Goal: Navigation & Orientation: Find specific page/section

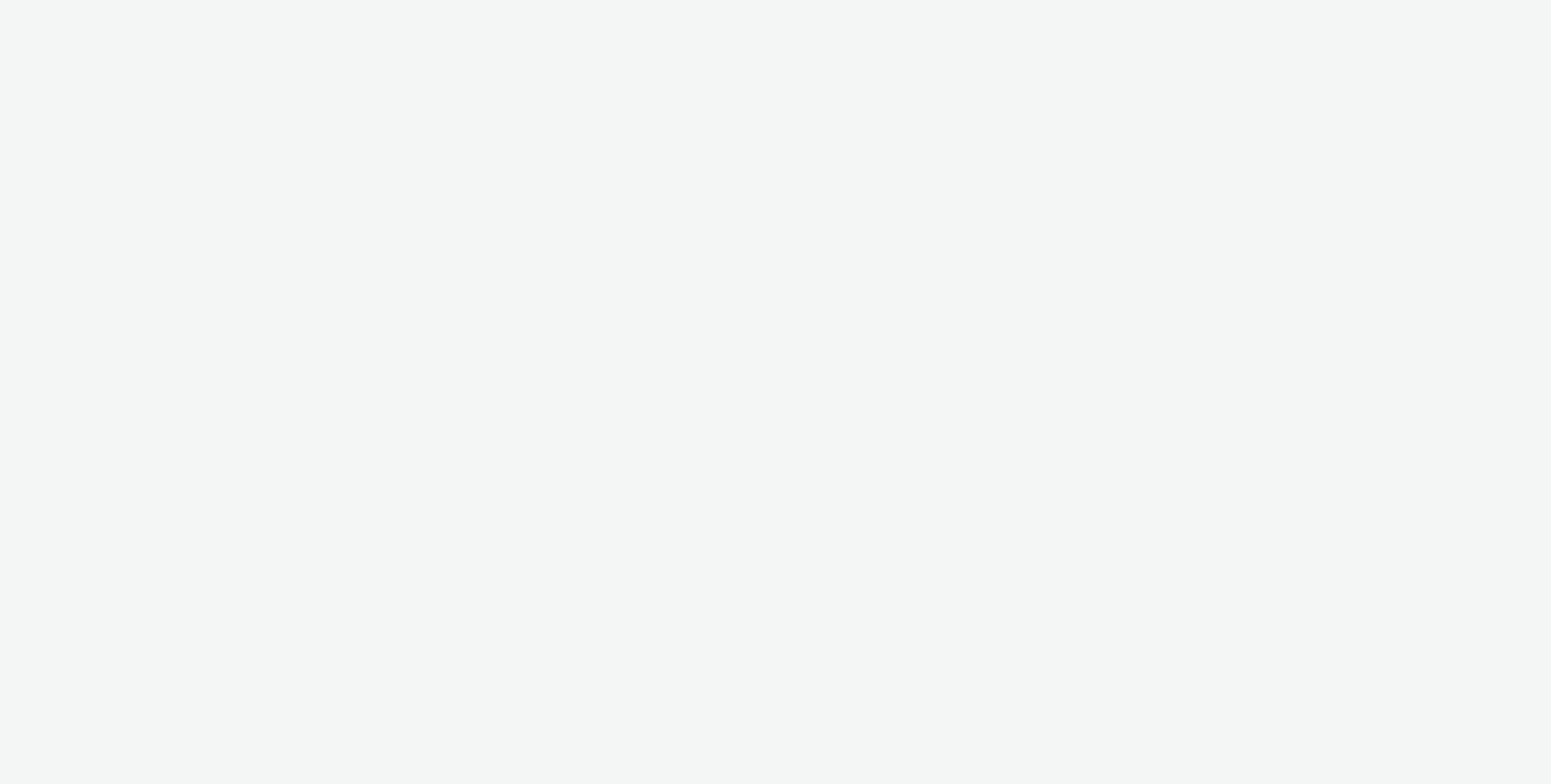
select select "ec8bba8d-6d40-4913-8bcc-46d5198776fd"
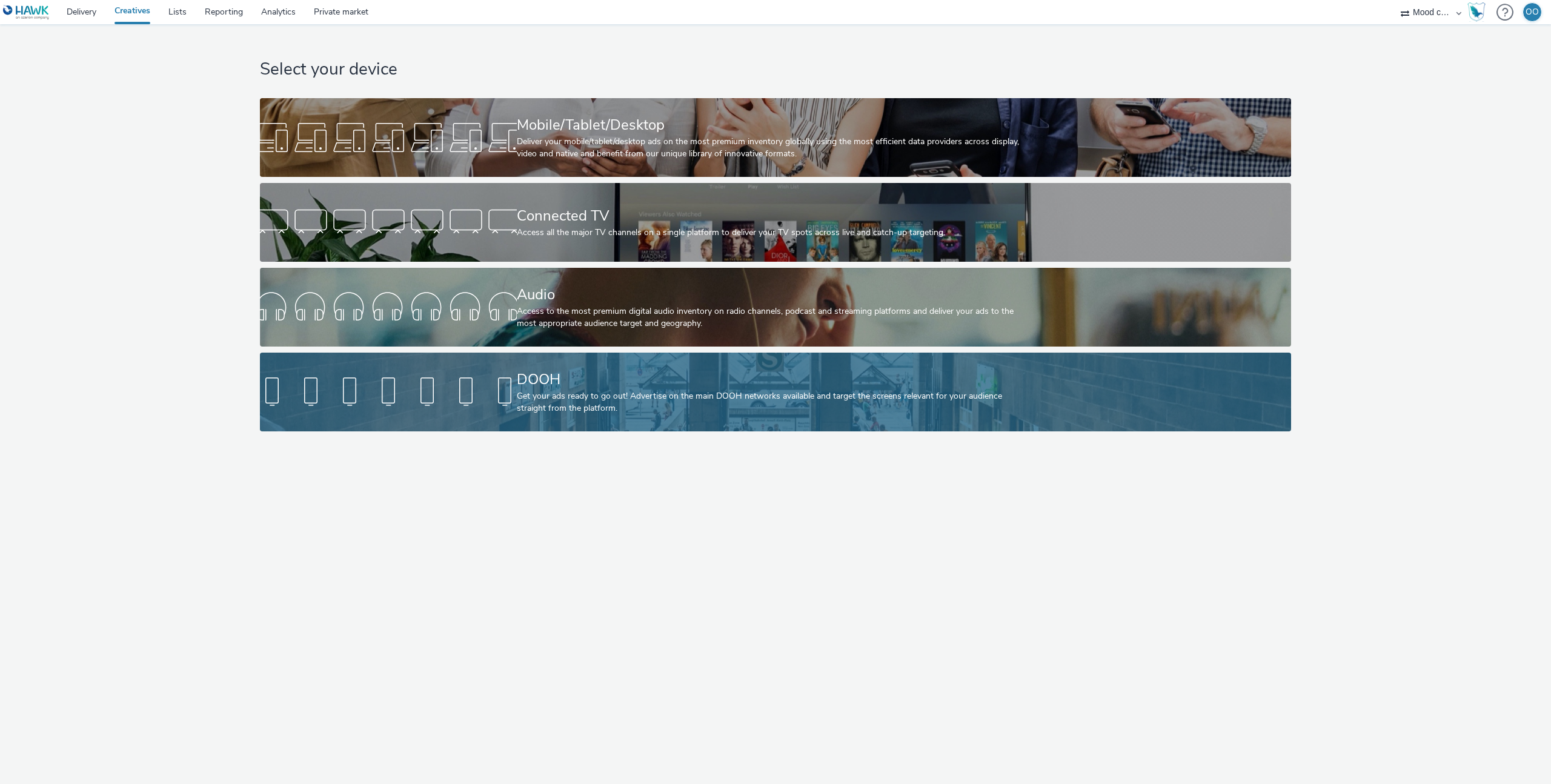
click at [537, 385] on div "DOOH" at bounding box center [773, 379] width 513 height 21
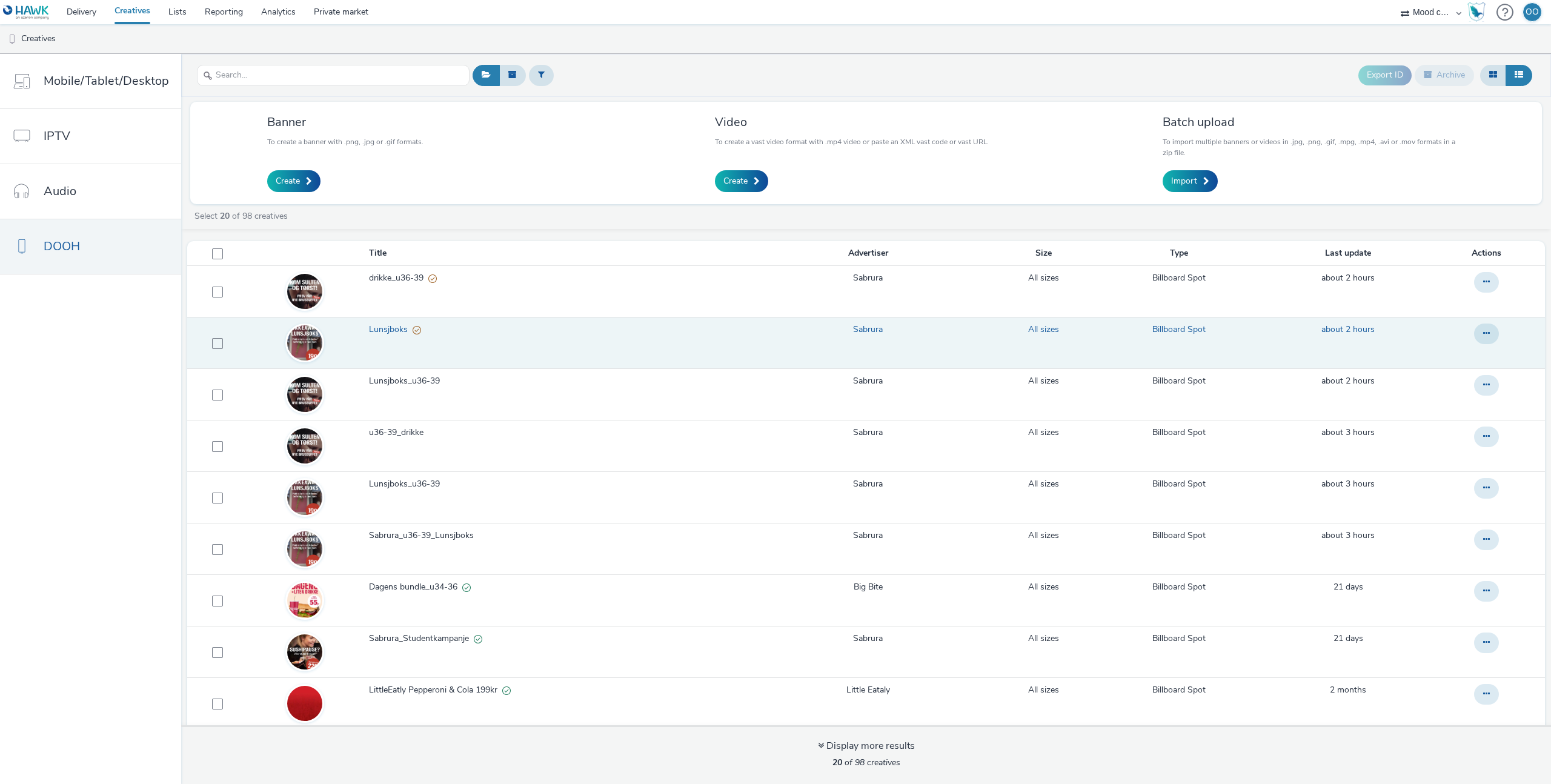
click at [386, 326] on span "Lunsjboks" at bounding box center [391, 329] width 43 height 12
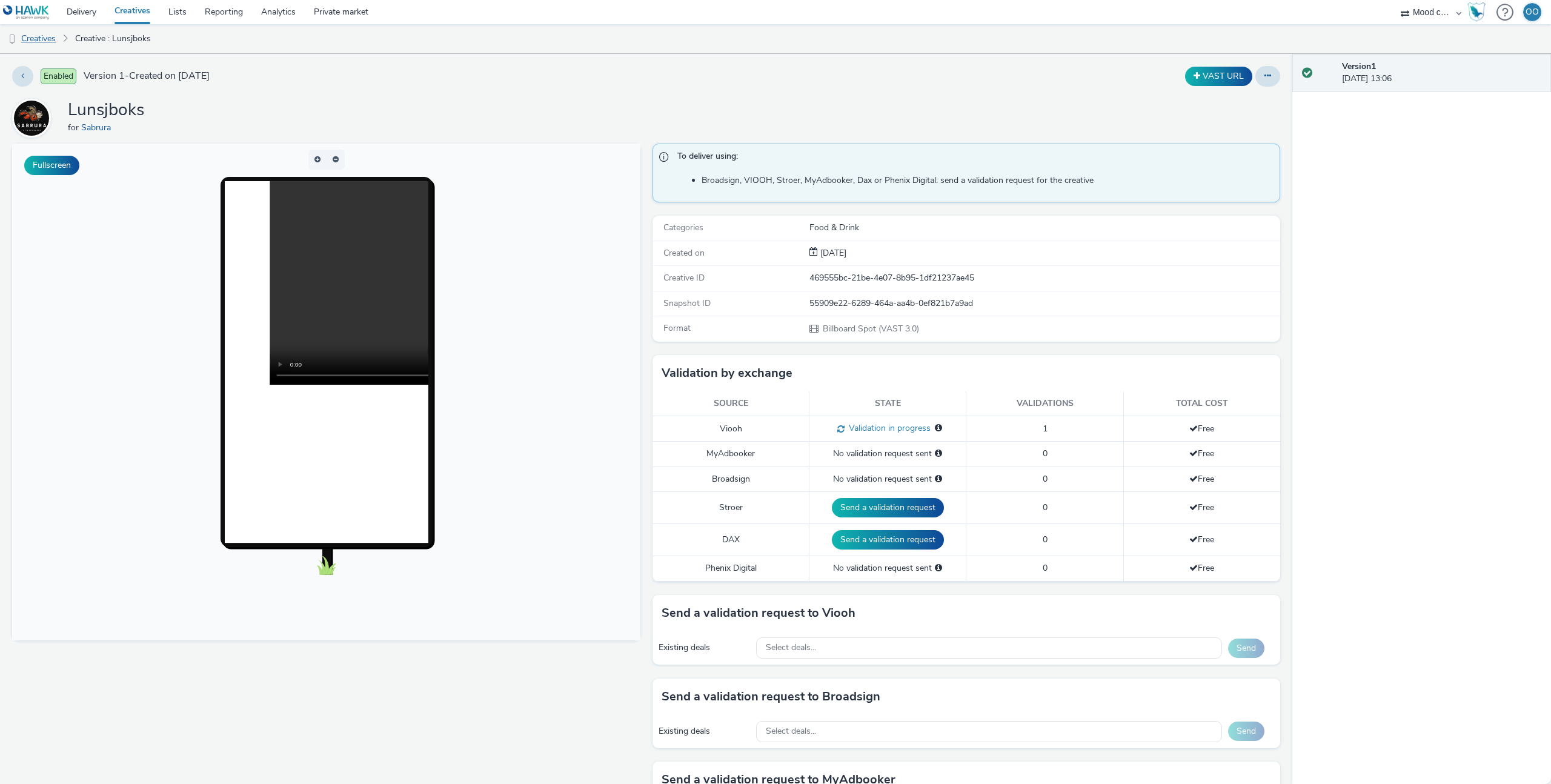
click at [40, 40] on link "Creatives" at bounding box center [31, 39] width 62 height 29
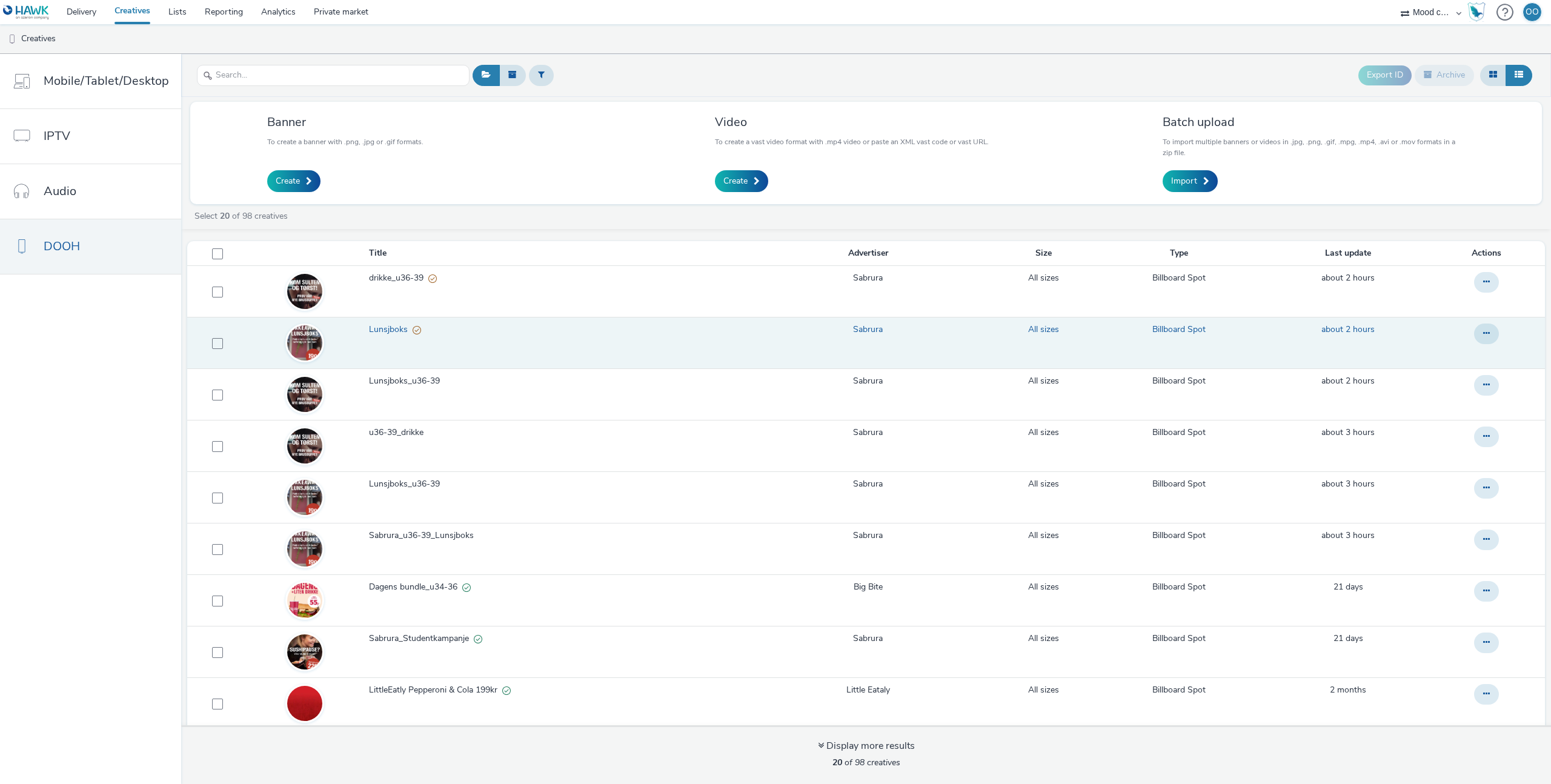
click at [402, 329] on span "Lunsjboks" at bounding box center [391, 329] width 43 height 12
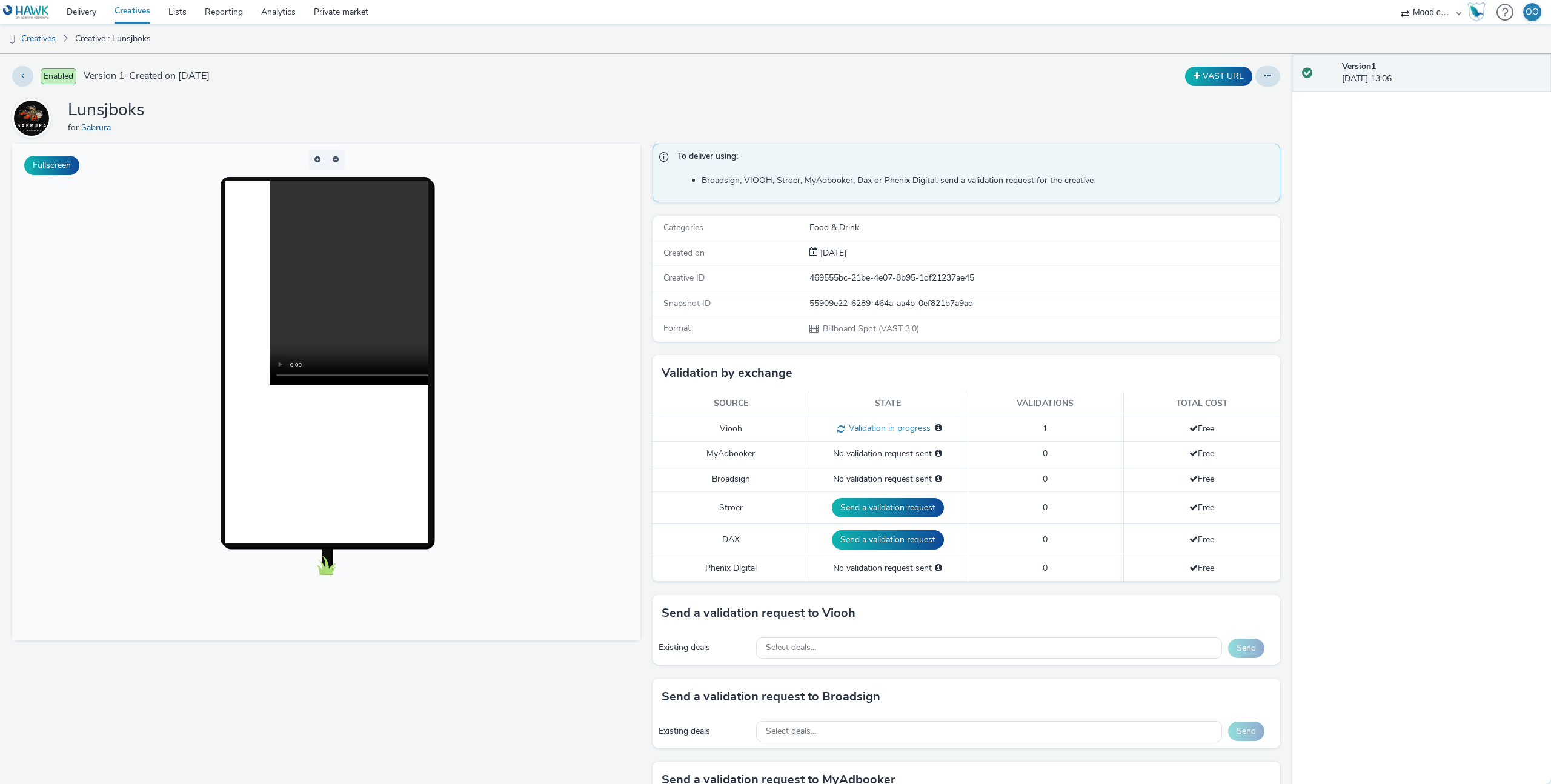
click at [50, 41] on link "Creatives" at bounding box center [31, 39] width 62 height 29
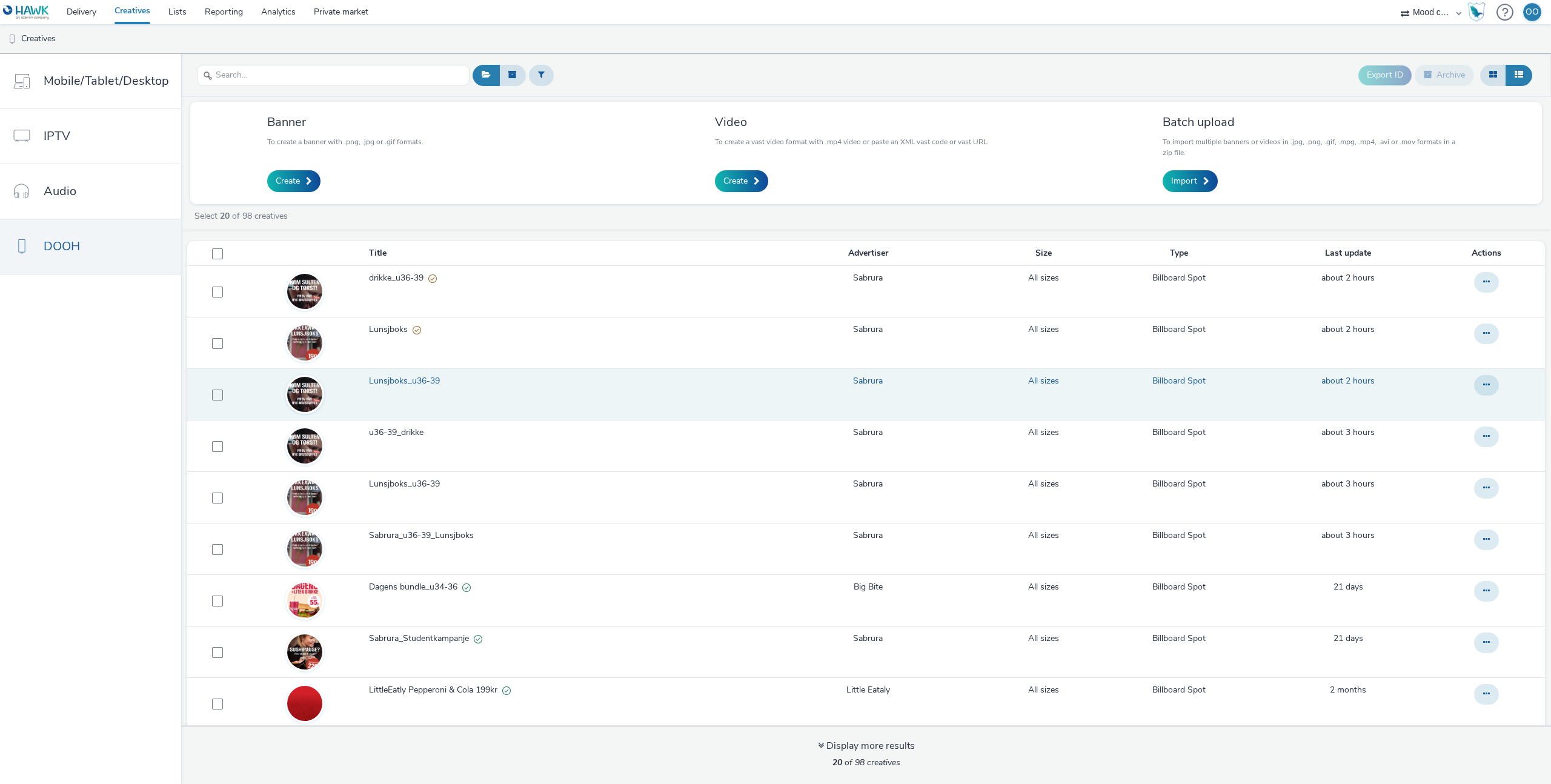
click at [421, 378] on span "Lunsjboks_u36-39" at bounding box center [407, 380] width 76 height 12
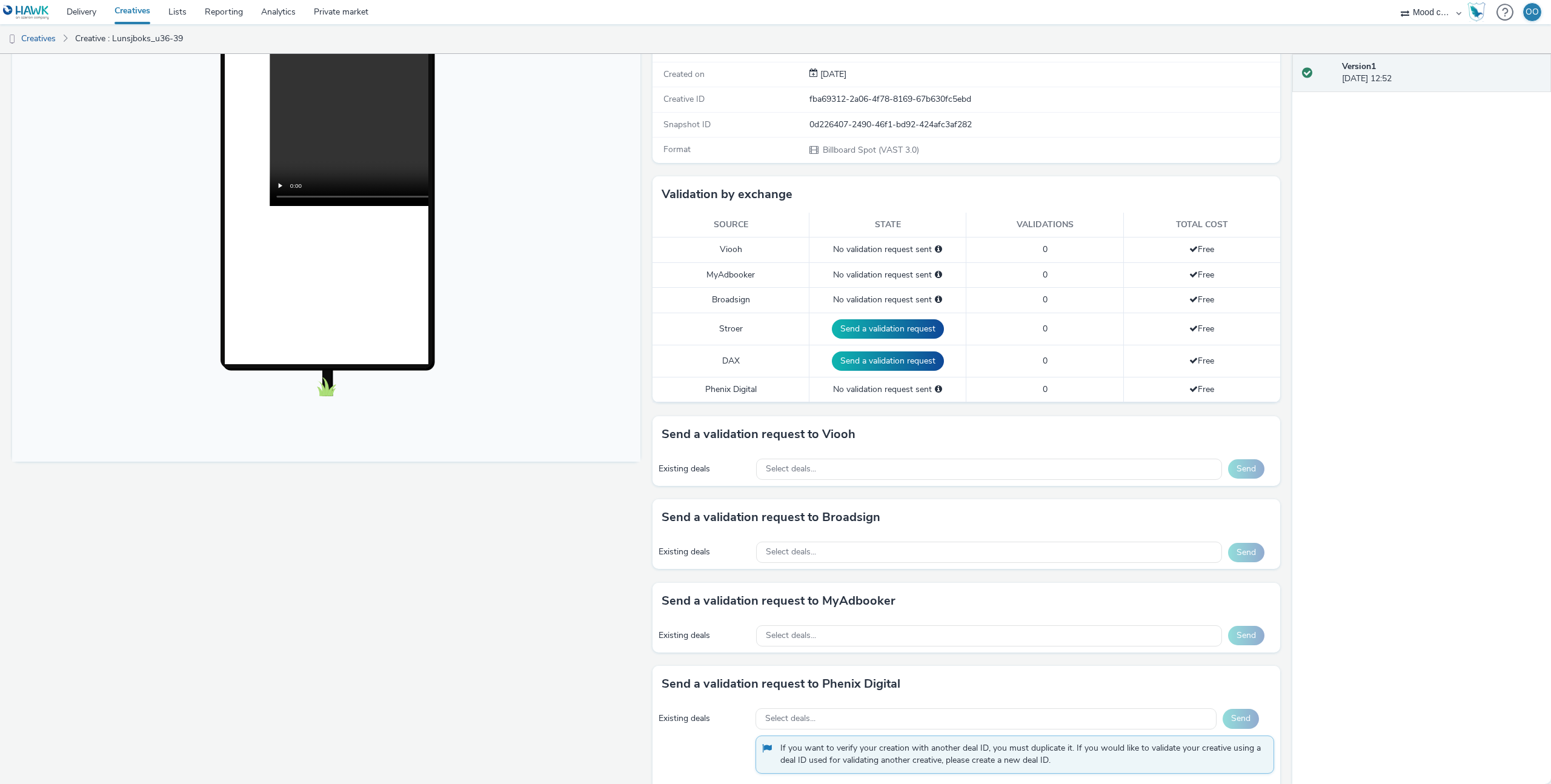
scroll to position [383, 0]
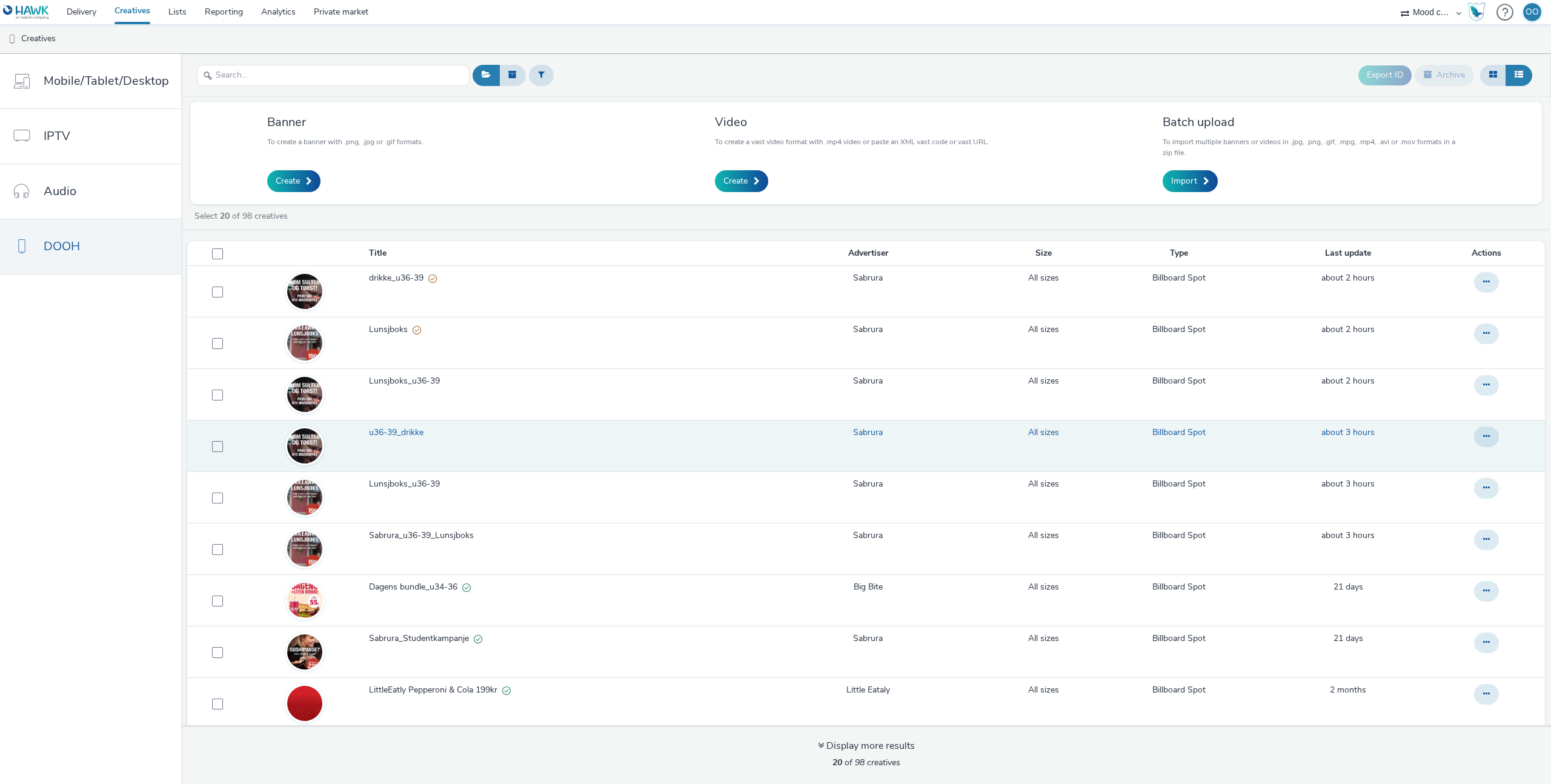
click at [388, 432] on span "u36-39_drikke" at bounding box center [399, 432] width 59 height 12
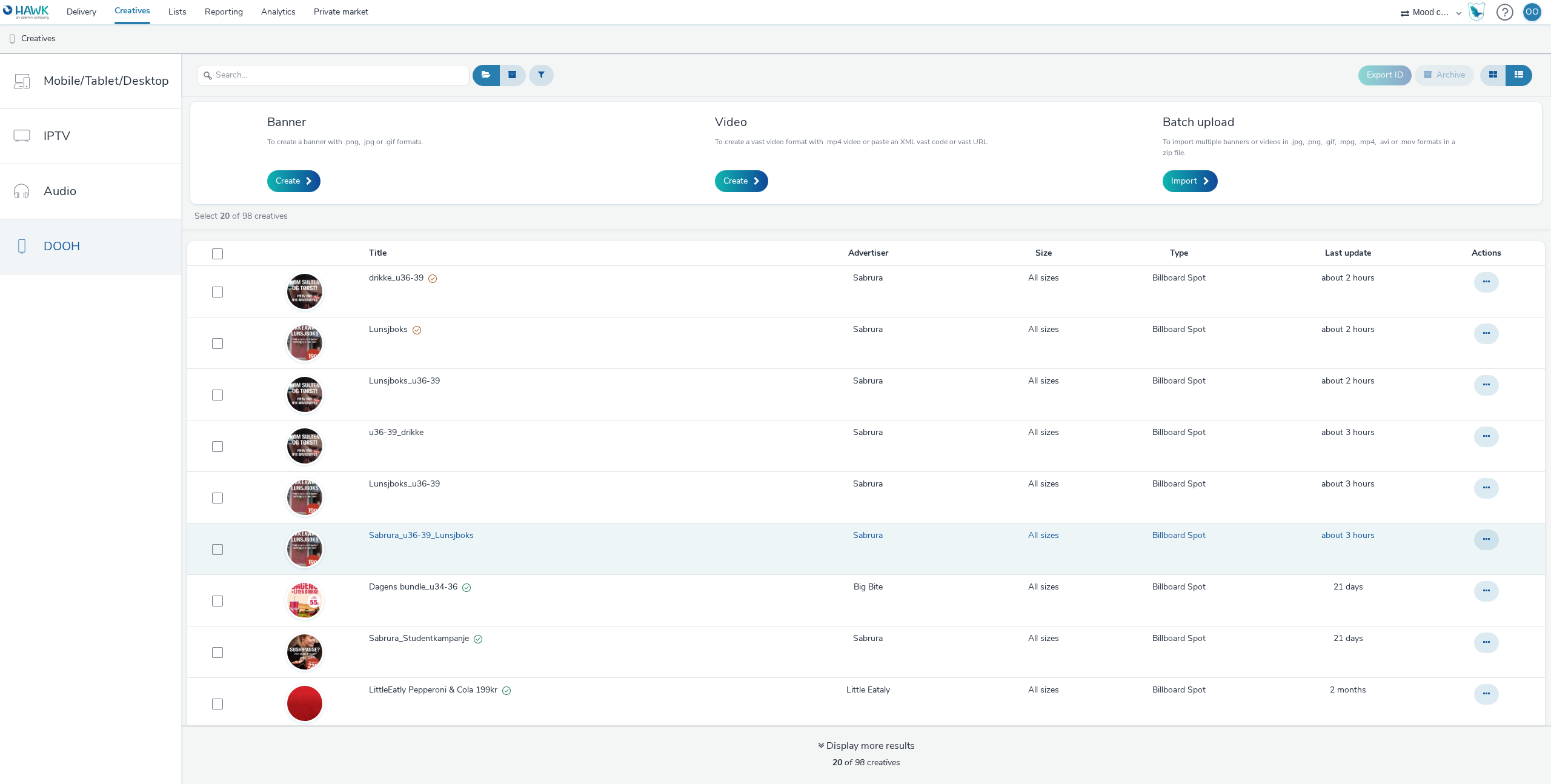
click at [417, 533] on span "Sabrura_u36-39_Lunsjboks" at bounding box center [424, 535] width 110 height 12
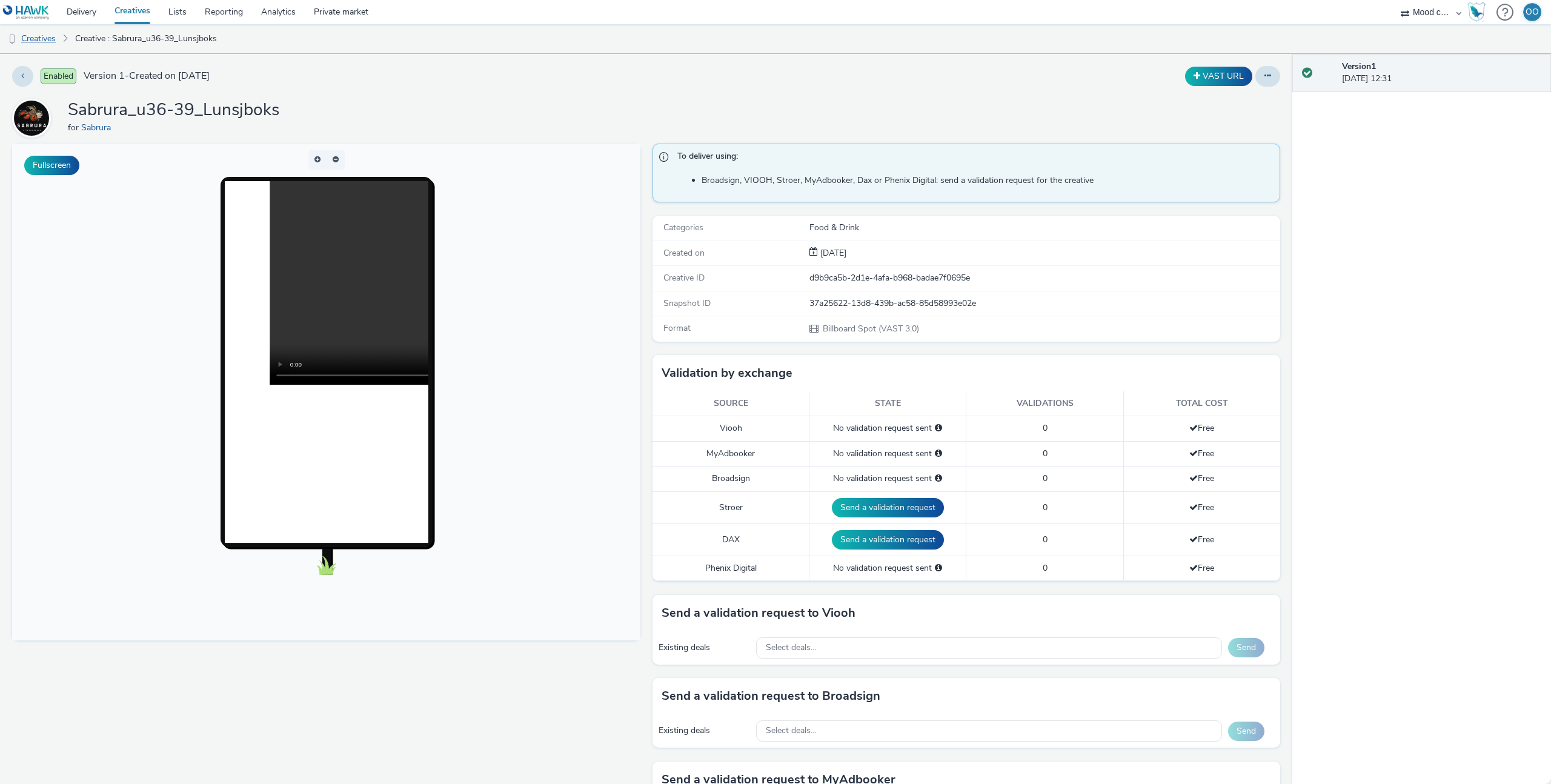
click at [37, 36] on link "Creatives" at bounding box center [31, 39] width 62 height 29
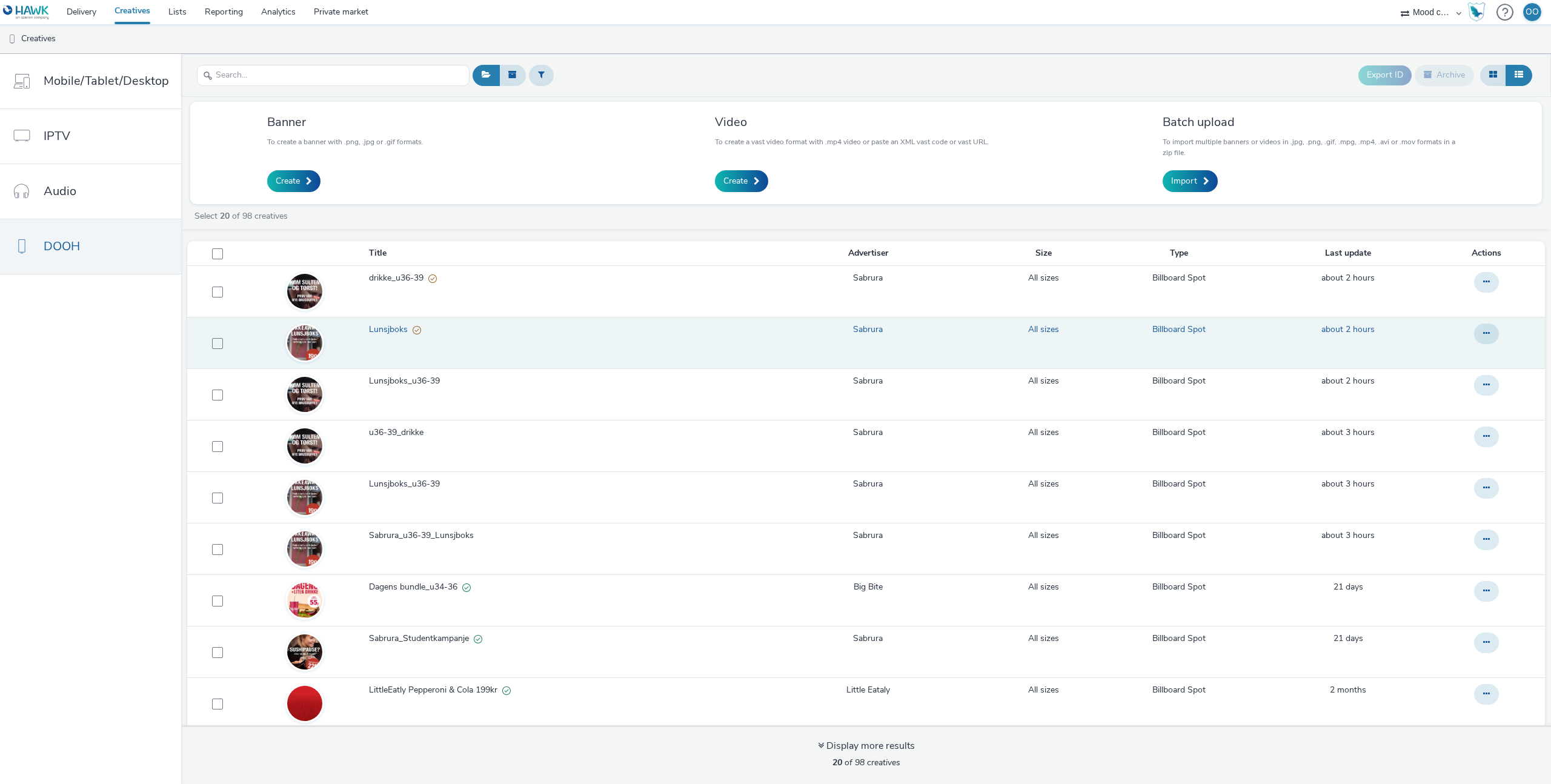
scroll to position [6, 0]
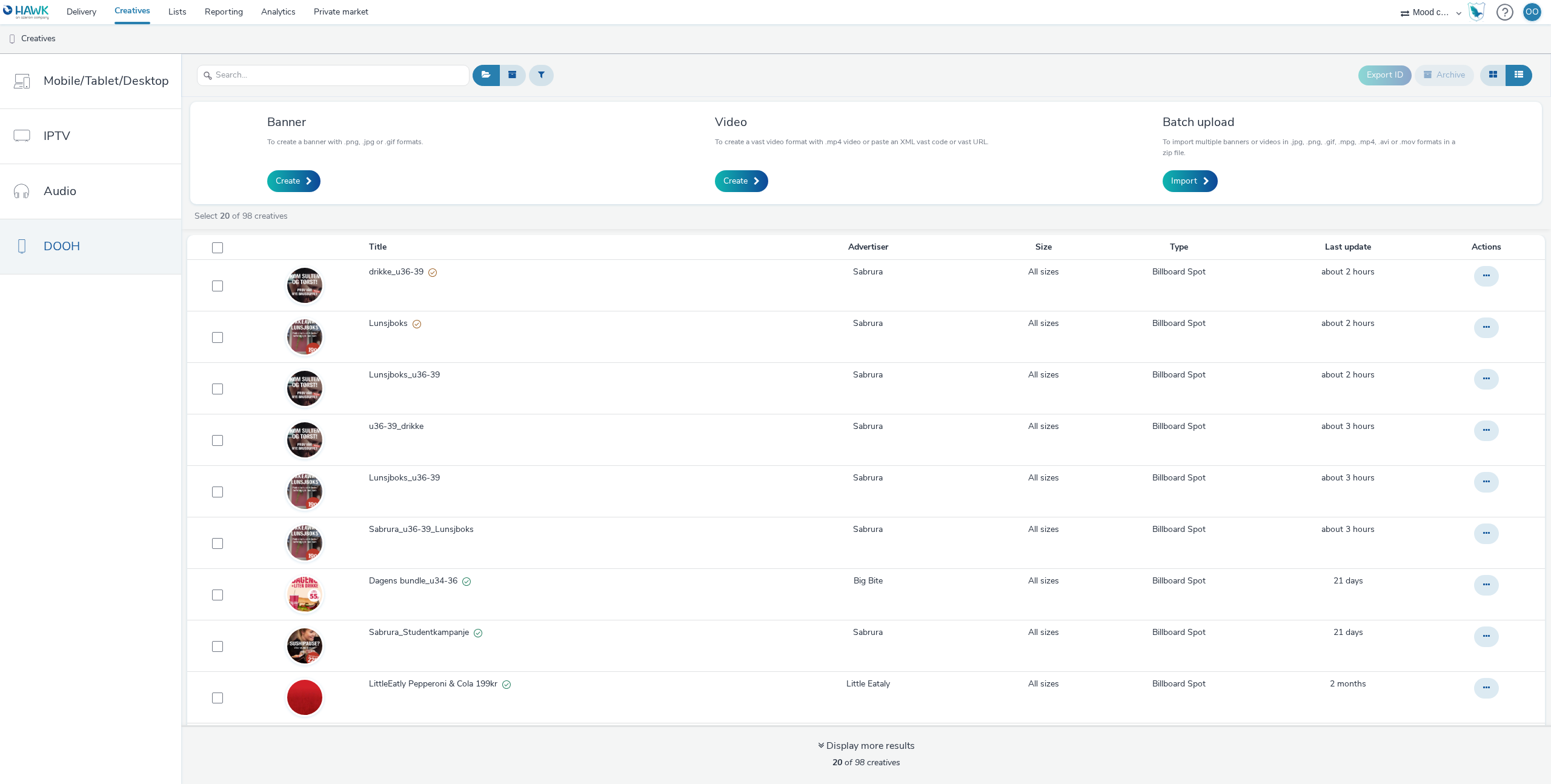
click at [1422, 17] on select "Adseo AS Akademiet AS Amidays AS Apriil Digital AS AZERION Beagle Media Dentsu …" at bounding box center [1431, 12] width 73 height 25
click at [84, 14] on link "Delivery" at bounding box center [82, 12] width 48 height 25
